Goal: Transaction & Acquisition: Purchase product/service

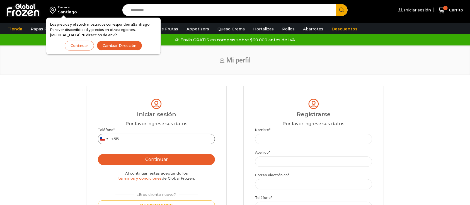
click at [145, 136] on input "Teléfono *" at bounding box center [156, 139] width 117 height 10
type input "*********"
click at [145, 158] on button "Continuar" at bounding box center [156, 159] width 117 height 11
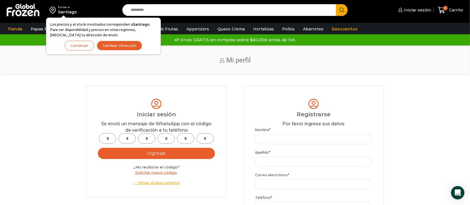
click at [108, 142] on input "text" at bounding box center [107, 138] width 17 height 10
type input "*"
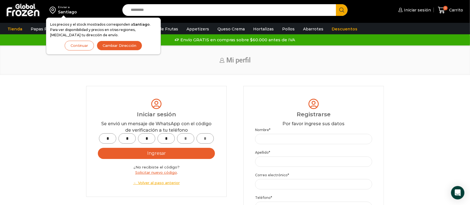
type input "*"
click at [170, 153] on button "Ingresar" at bounding box center [156, 153] width 117 height 11
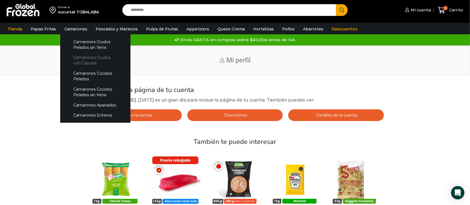
click at [74, 59] on link "Camarones Crudos con Cáscara" at bounding box center [95, 60] width 59 height 16
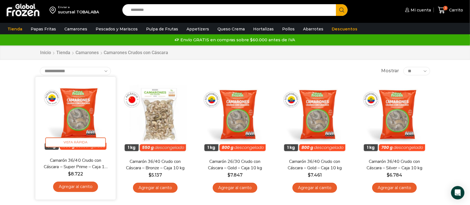
click at [72, 189] on link "Agregar al carrito" at bounding box center [75, 186] width 45 height 10
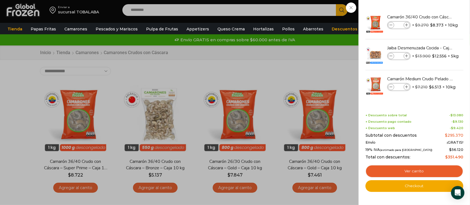
click at [436, 17] on div "4 Carrito 4 4 Shopping Cart *" at bounding box center [450, 10] width 28 height 13
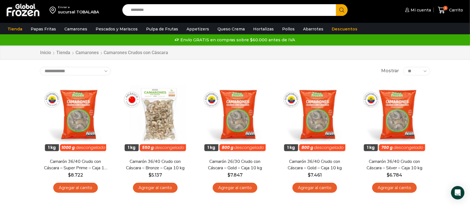
click at [209, 12] on input "Search input" at bounding box center [230, 10] width 205 height 12
type input "**********"
click at [336, 4] on button "Search" at bounding box center [342, 10] width 12 height 12
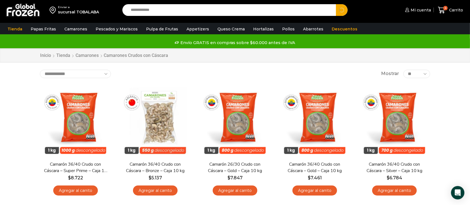
scroll to position [3, 0]
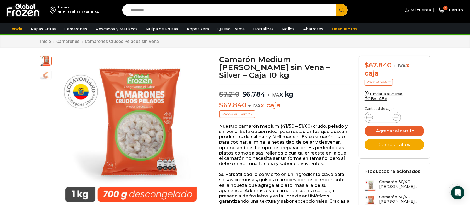
scroll to position [13, 0]
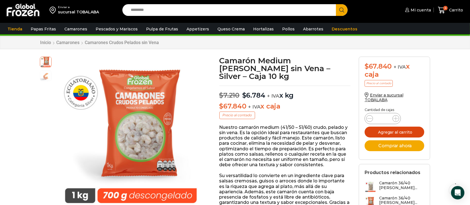
click at [415, 130] on button "Agregar al carrito" at bounding box center [394, 131] width 60 height 11
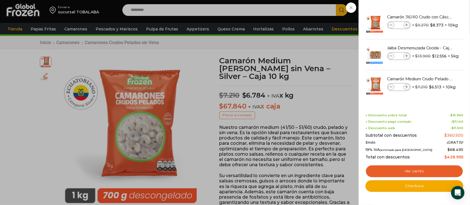
click at [436, 8] on div "5 Carrito 5 5 Shopping Cart *" at bounding box center [450, 10] width 28 height 13
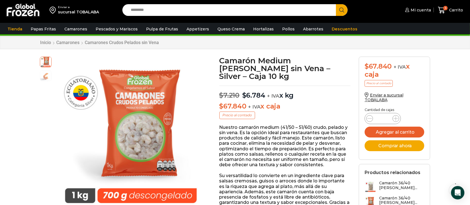
click at [222, 8] on input "Search input" at bounding box center [230, 10] width 205 height 12
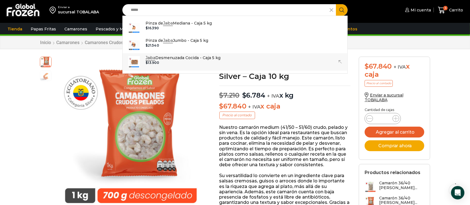
click at [191, 56] on p "Jaiba Desmenuzada Cocida - Caja 5 kg" at bounding box center [182, 58] width 75 height 6
type input "**********"
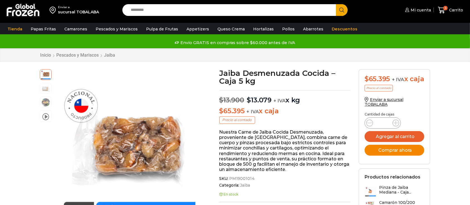
click at [398, 155] on button "Comprar ahora" at bounding box center [394, 150] width 60 height 11
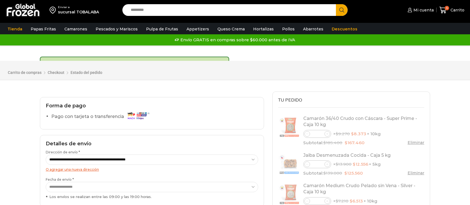
select select "*"
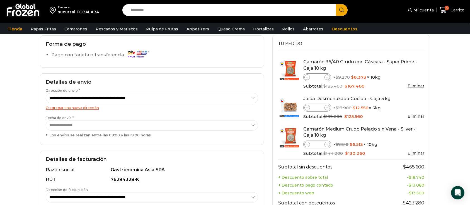
scroll to position [68, 0]
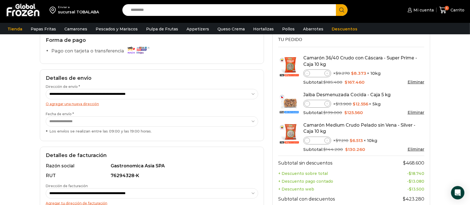
click at [82, 193] on select "**********" at bounding box center [152, 193] width 212 height 10
select select "*"
click at [46, 188] on select "**********" at bounding box center [152, 193] width 212 height 10
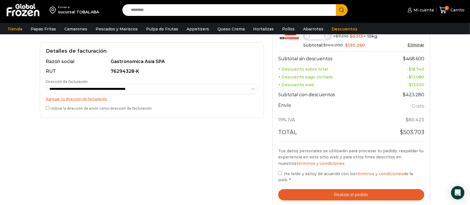
scroll to position [171, 0]
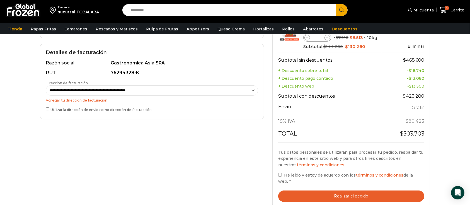
click at [47, 110] on label "Utilizar la dirección de envío como dirección de facturación." at bounding box center [152, 109] width 212 height 6
click at [359, 199] on button "Realizar el pedido" at bounding box center [351, 195] width 146 height 11
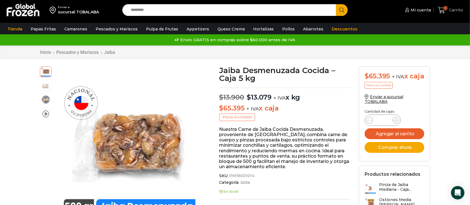
click at [446, 9] on span "6" at bounding box center [445, 8] width 4 height 4
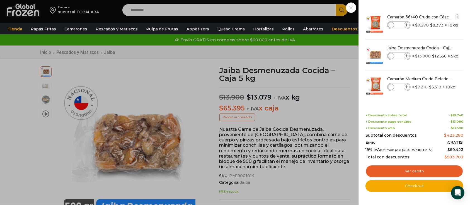
click at [391, 26] on icon at bounding box center [390, 25] width 3 height 3
type input "*"
click at [391, 56] on icon at bounding box center [390, 56] width 3 height 3
type input "*"
click at [389, 88] on span at bounding box center [391, 87] width 6 height 6
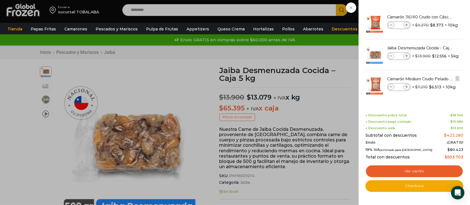
type input "*"
click at [390, 26] on icon at bounding box center [390, 25] width 3 height 3
type input "*"
click at [390, 55] on icon at bounding box center [390, 56] width 3 height 3
type input "*"
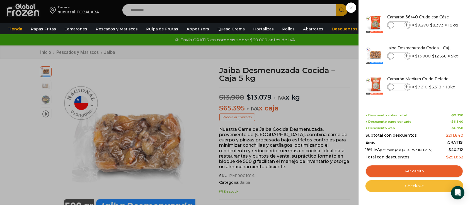
click at [412, 186] on link "Checkout" at bounding box center [414, 186] width 98 height 12
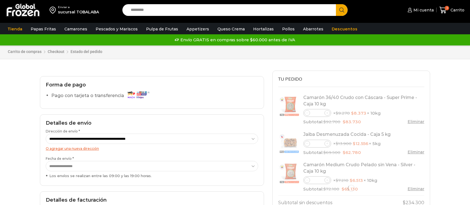
select select "*"
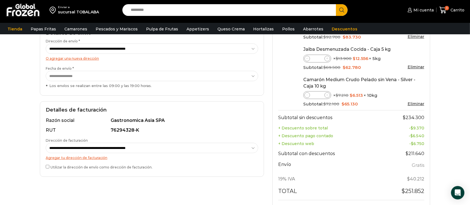
scroll to position [112, 0]
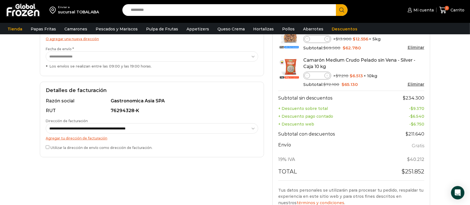
click at [59, 129] on select "**********" at bounding box center [152, 128] width 212 height 10
select select "*"
click at [46, 123] on select "**********" at bounding box center [152, 128] width 212 height 10
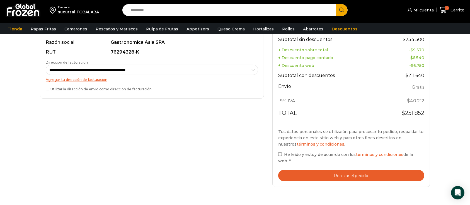
scroll to position [173, 0]
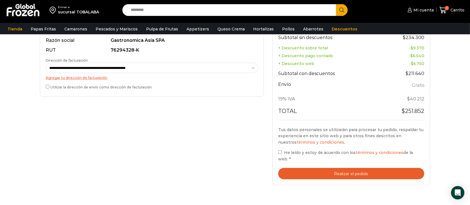
click at [339, 174] on button "Realizar el pedido" at bounding box center [351, 173] width 146 height 11
